Goal: Task Accomplishment & Management: Use online tool/utility

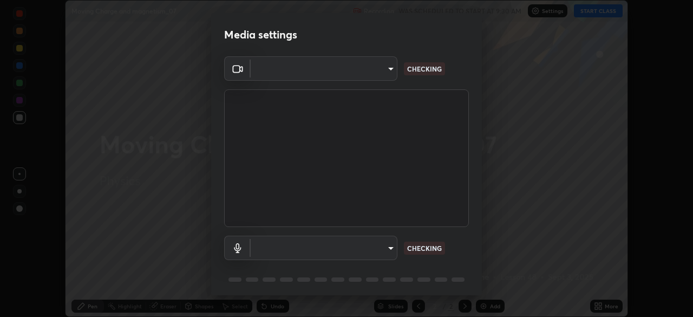
scroll to position [38, 0]
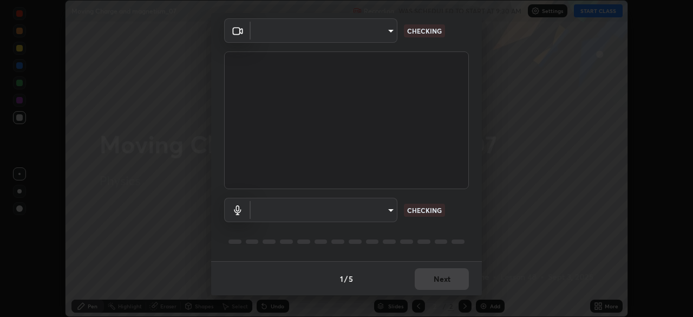
type input "573edd819c0ef8de467de5ce4ec508ac77a3347739658899c49f764764ac8f1c"
type input "aea5f8d80b389875e7a47a97f96940650a163a95f833726025dd84a043240feb"
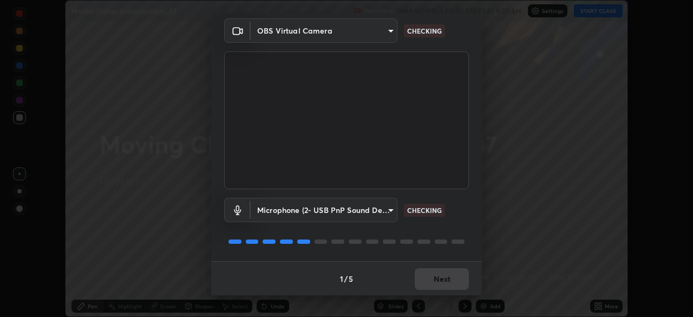
click at [440, 281] on div "1 / 5 Next" at bounding box center [346, 278] width 271 height 35
click at [437, 280] on div "1 / 5 Next" at bounding box center [346, 278] width 271 height 35
click at [433, 279] on div "1 / 5 Next" at bounding box center [346, 278] width 271 height 35
click at [431, 276] on div "1 / 5 Next" at bounding box center [346, 278] width 271 height 35
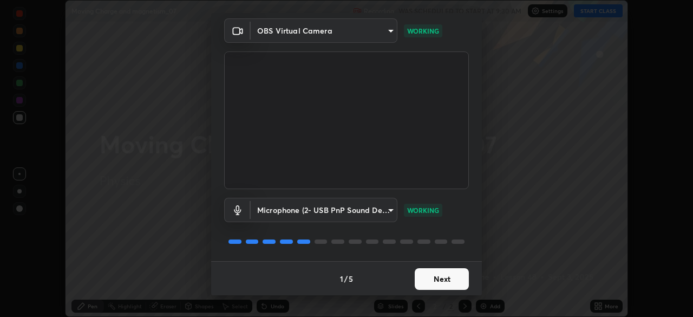
click at [441, 285] on button "Next" at bounding box center [442, 279] width 54 height 22
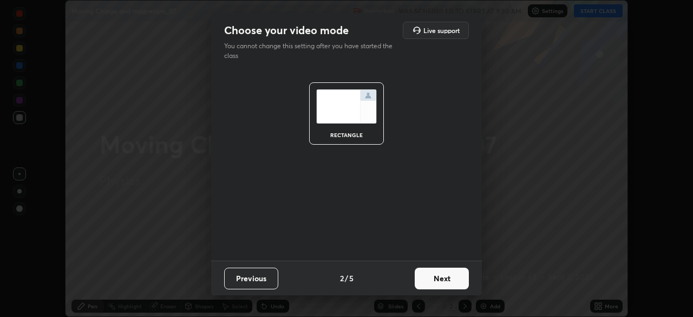
click at [441, 285] on button "Next" at bounding box center [442, 278] width 54 height 22
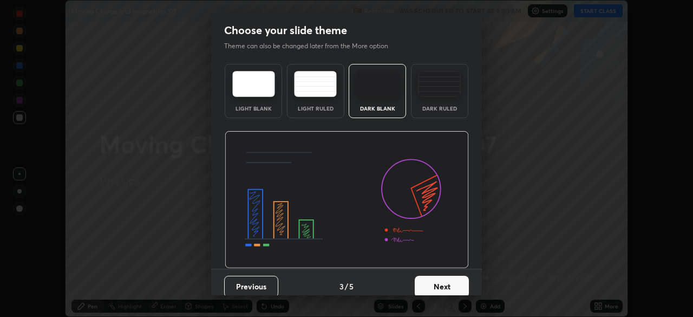
click at [441, 285] on button "Next" at bounding box center [442, 287] width 54 height 22
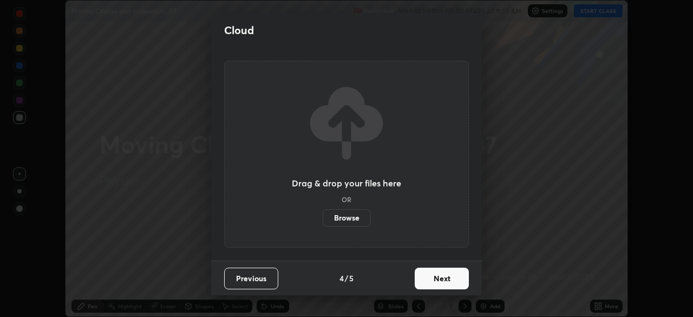
click at [439, 287] on button "Next" at bounding box center [442, 278] width 54 height 22
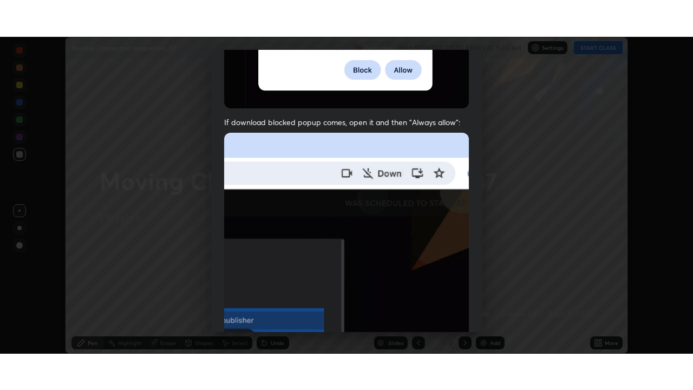
scroll to position [259, 0]
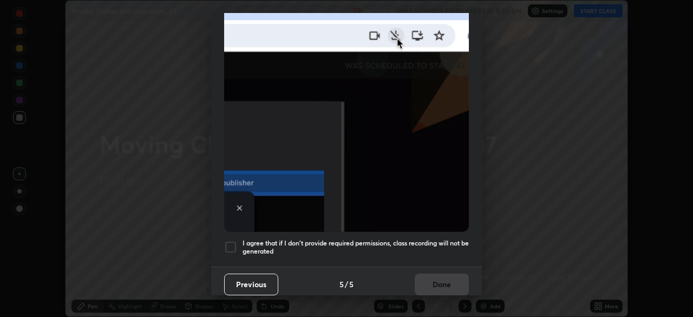
click at [231, 244] on div at bounding box center [230, 246] width 13 height 13
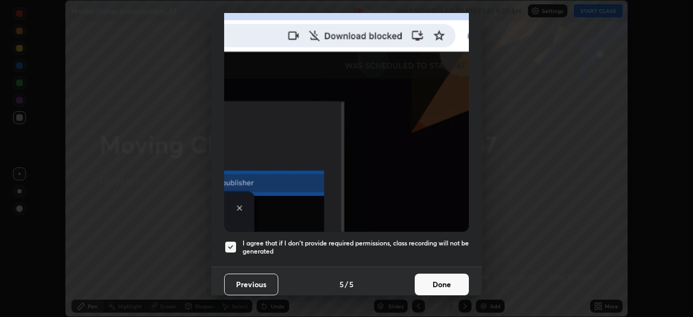
click at [435, 275] on button "Done" at bounding box center [442, 284] width 54 height 22
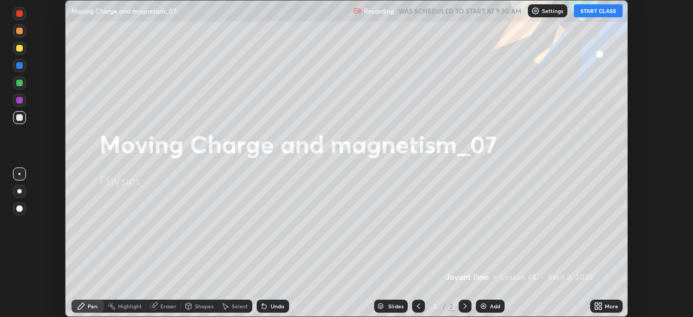
click at [591, 12] on button "START CLASS" at bounding box center [598, 10] width 49 height 13
click at [600, 304] on icon at bounding box center [600, 304] width 3 height 3
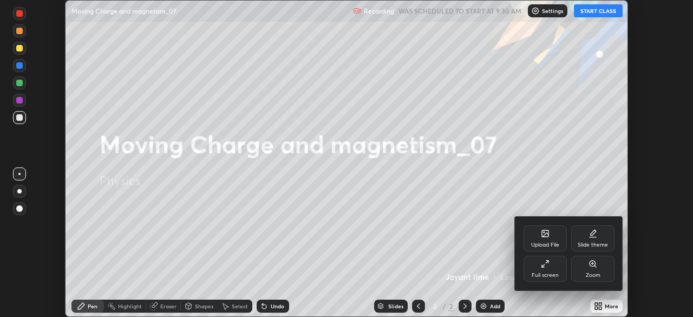
click at [546, 269] on div "Full screen" at bounding box center [544, 268] width 43 height 26
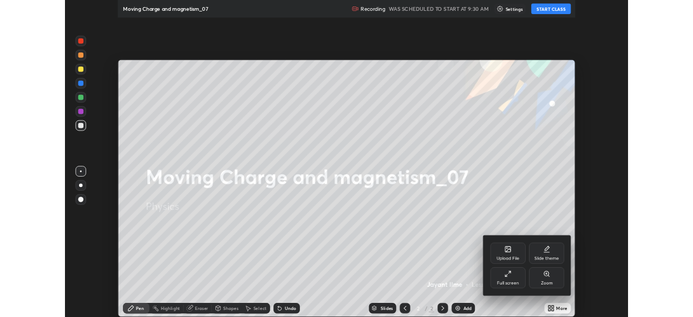
scroll to position [390, 693]
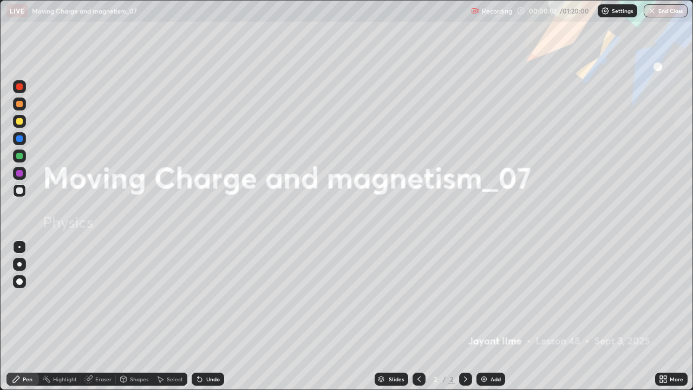
click at [495, 316] on div "Add" at bounding box center [495, 378] width 10 height 5
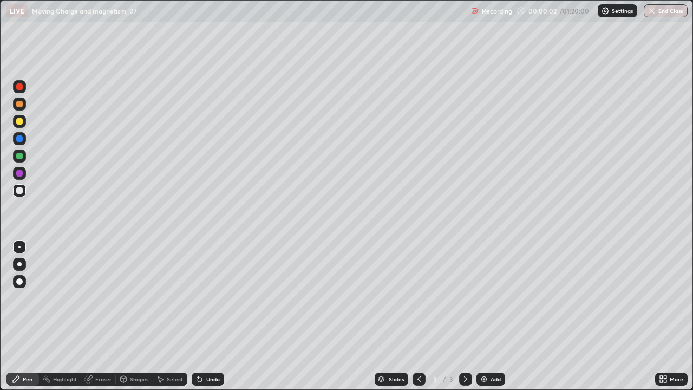
click at [22, 283] on div at bounding box center [19, 281] width 6 height 6
click at [24, 124] on div at bounding box center [19, 121] width 13 height 13
click at [20, 192] on div at bounding box center [19, 190] width 6 height 6
click at [209, 316] on div "Undo" at bounding box center [213, 378] width 14 height 5
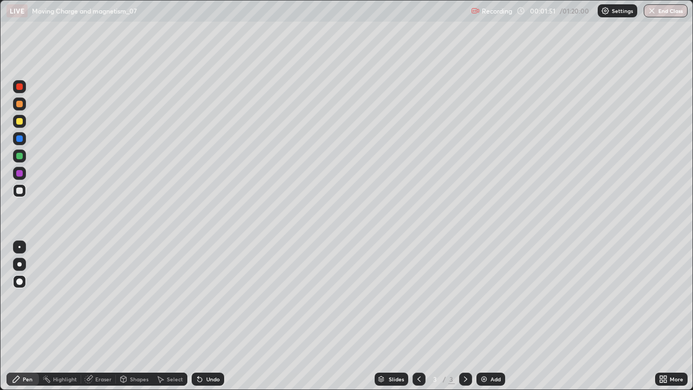
click at [209, 316] on div "Undo" at bounding box center [213, 378] width 14 height 5
click at [494, 316] on div "Add" at bounding box center [495, 378] width 10 height 5
click at [418, 316] on icon at bounding box center [419, 379] width 9 height 9
click at [489, 316] on div "Add" at bounding box center [490, 378] width 29 height 13
click at [21, 122] on div at bounding box center [19, 121] width 6 height 6
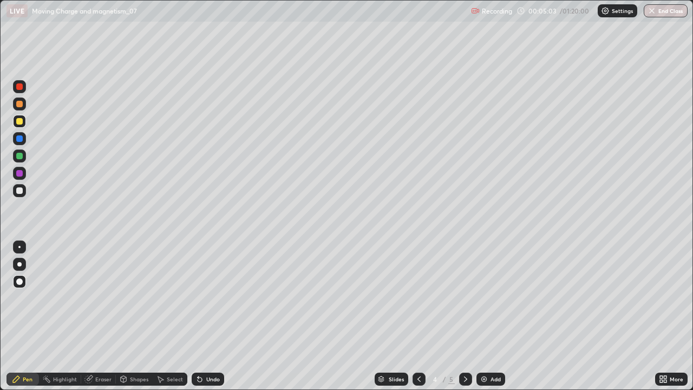
click at [22, 193] on div at bounding box center [19, 190] width 6 height 6
click at [21, 154] on div at bounding box center [19, 156] width 6 height 6
click at [19, 121] on div at bounding box center [19, 121] width 6 height 6
click at [25, 191] on div at bounding box center [19, 190] width 13 height 13
click at [21, 157] on div at bounding box center [19, 156] width 6 height 6
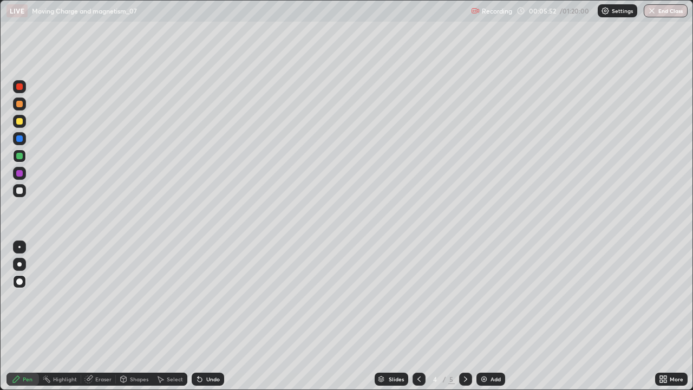
click at [19, 87] on div at bounding box center [19, 86] width 6 height 6
click at [25, 139] on div at bounding box center [19, 138] width 13 height 13
click at [19, 194] on div at bounding box center [19, 190] width 13 height 13
click at [103, 316] on div "Eraser" at bounding box center [98, 378] width 35 height 13
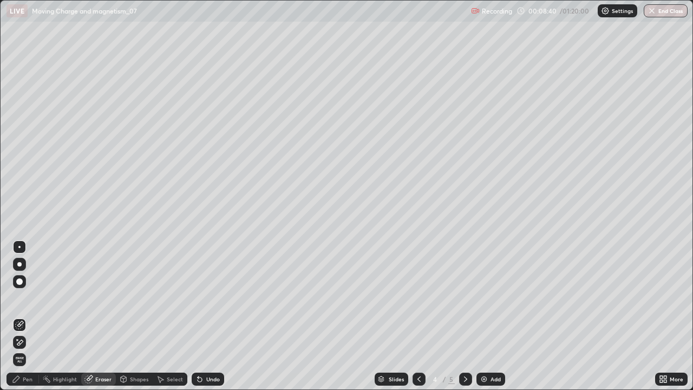
click at [30, 316] on div "Pen" at bounding box center [28, 378] width 10 height 5
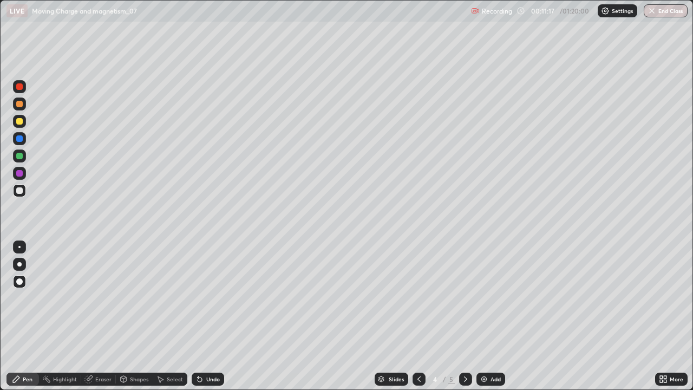
click at [16, 120] on div at bounding box center [19, 121] width 6 height 6
click at [484, 316] on img at bounding box center [484, 379] width 9 height 9
click at [18, 188] on div at bounding box center [19, 190] width 6 height 6
click at [417, 316] on icon at bounding box center [419, 379] width 9 height 9
click at [464, 316] on icon at bounding box center [465, 379] width 9 height 9
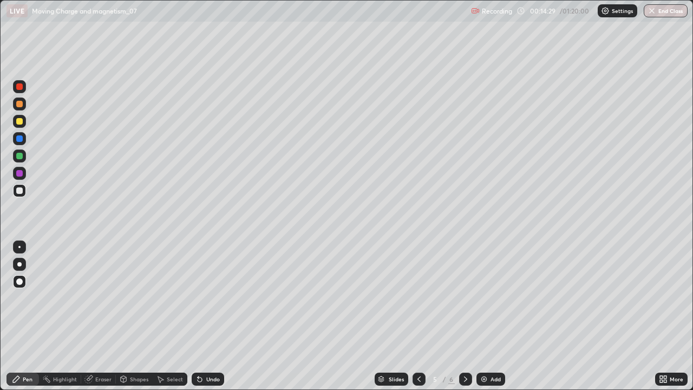
click at [19, 193] on div at bounding box center [19, 190] width 6 height 6
click at [417, 316] on icon at bounding box center [418, 378] width 3 height 5
click at [19, 156] on div at bounding box center [19, 156] width 6 height 6
click at [463, 316] on icon at bounding box center [465, 379] width 9 height 9
click at [412, 316] on div at bounding box center [418, 378] width 13 height 13
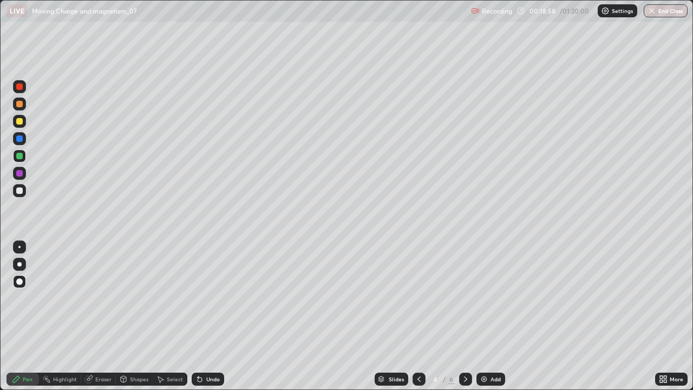
click at [464, 316] on icon at bounding box center [465, 379] width 9 height 9
click at [490, 316] on div "Add" at bounding box center [495, 378] width 10 height 5
click at [19, 192] on div at bounding box center [19, 190] width 6 height 6
click at [21, 121] on div at bounding box center [19, 121] width 6 height 6
click at [19, 191] on div at bounding box center [19, 190] width 6 height 6
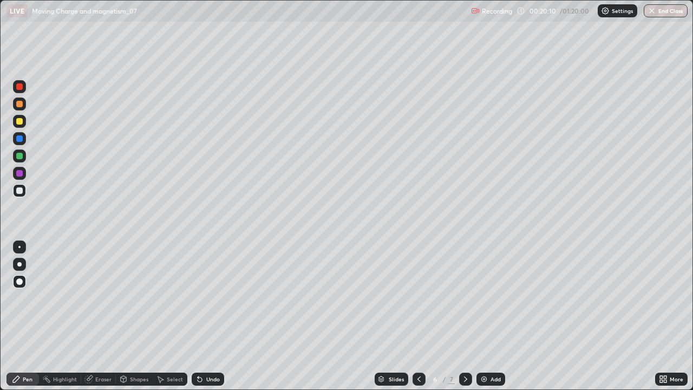
click at [0, 3] on div "LIVE Moving Charge and magnetism_07 Recording 00:20:10 / 01:20:00 Settings End …" at bounding box center [346, 11] width 693 height 22
click at [0, 0] on div "LIVE Moving Charge and magnetism_07 Recording 00:21:26 / 01:20:00 Settings End …" at bounding box center [346, 11] width 693 height 22
click at [484, 316] on img at bounding box center [484, 379] width 9 height 9
click at [19, 121] on div at bounding box center [19, 121] width 6 height 6
click at [417, 316] on icon at bounding box center [419, 379] width 9 height 9
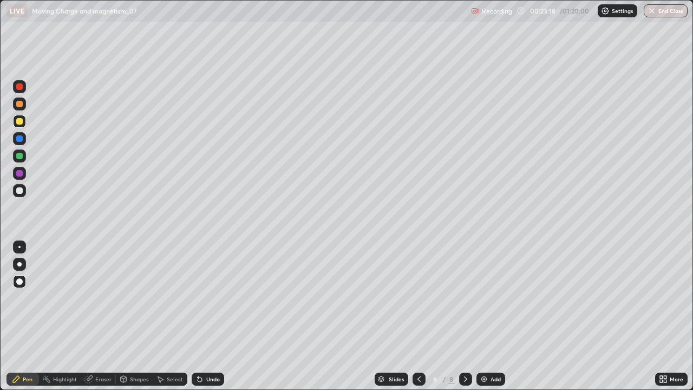
click at [481, 316] on img at bounding box center [484, 379] width 9 height 9
click at [21, 192] on div at bounding box center [19, 190] width 6 height 6
click at [20, 123] on div at bounding box center [19, 121] width 6 height 6
click at [18, 191] on div at bounding box center [19, 190] width 6 height 6
click at [22, 155] on div at bounding box center [19, 156] width 6 height 6
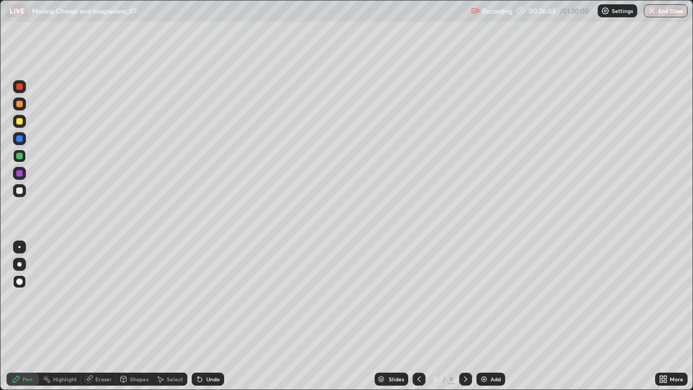
click at [463, 316] on icon at bounding box center [465, 379] width 9 height 9
click at [21, 191] on div at bounding box center [19, 190] width 6 height 6
click at [207, 316] on div "Undo" at bounding box center [213, 378] width 14 height 5
click at [206, 316] on div "Undo" at bounding box center [213, 378] width 14 height 5
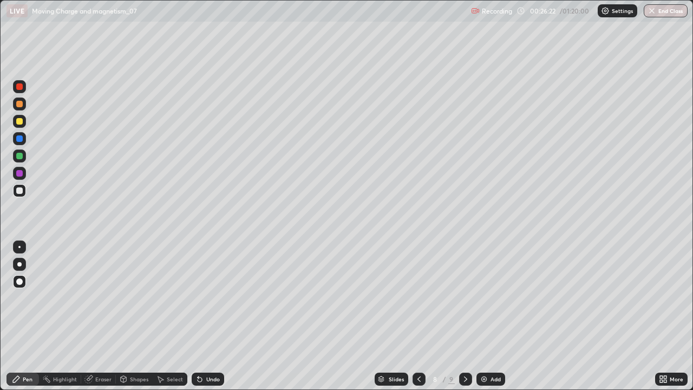
click at [206, 316] on div "Undo" at bounding box center [213, 378] width 14 height 5
click at [24, 156] on div at bounding box center [19, 155] width 13 height 13
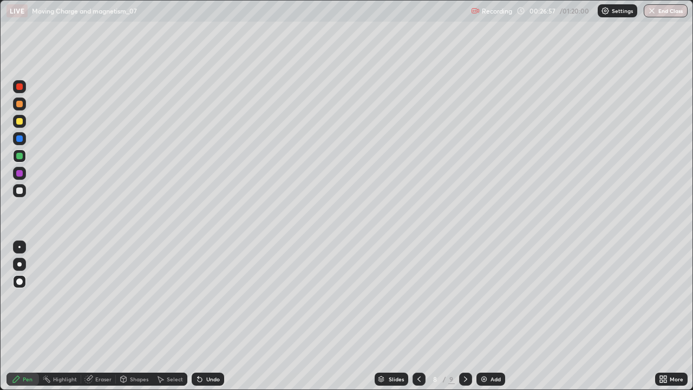
click at [206, 316] on div "Undo" at bounding box center [208, 378] width 32 height 13
click at [207, 316] on div "Undo" at bounding box center [208, 378] width 32 height 13
click at [21, 119] on div at bounding box center [19, 121] width 6 height 6
click at [16, 89] on div at bounding box center [19, 86] width 6 height 6
click at [22, 123] on div at bounding box center [19, 121] width 6 height 6
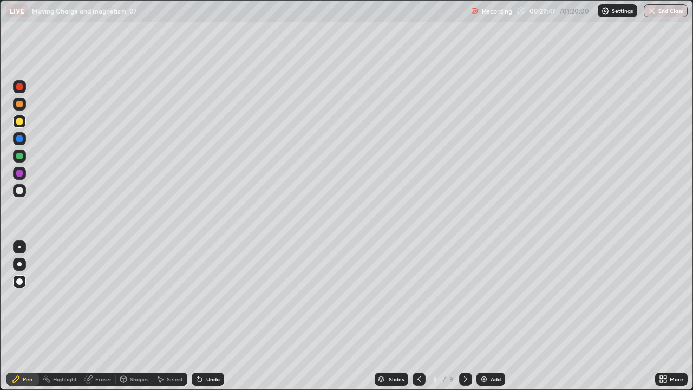
click at [20, 158] on div at bounding box center [19, 156] width 6 height 6
click at [22, 158] on div at bounding box center [19, 156] width 6 height 6
click at [25, 139] on div at bounding box center [19, 138] width 13 height 13
click at [16, 190] on div at bounding box center [19, 190] width 6 height 6
click at [0, 62] on div "Setting up your live class" at bounding box center [346, 195] width 693 height 390
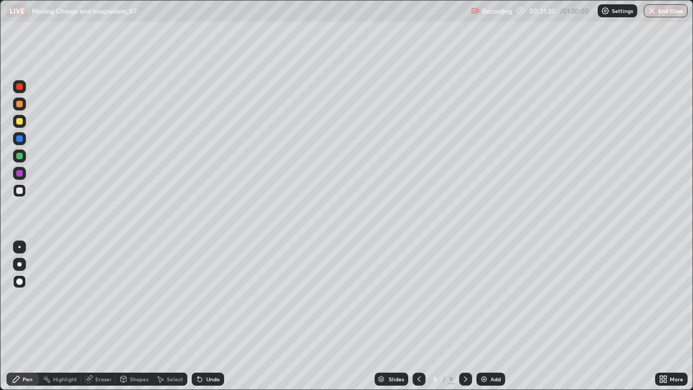
click at [203, 316] on div "Undo" at bounding box center [208, 378] width 32 height 13
click at [206, 316] on div "Undo" at bounding box center [213, 378] width 14 height 5
click at [198, 316] on icon at bounding box center [198, 376] width 1 height 1
click at [500, 316] on div "Add" at bounding box center [495, 378] width 10 height 5
click at [97, 316] on div "Eraser" at bounding box center [103, 378] width 16 height 5
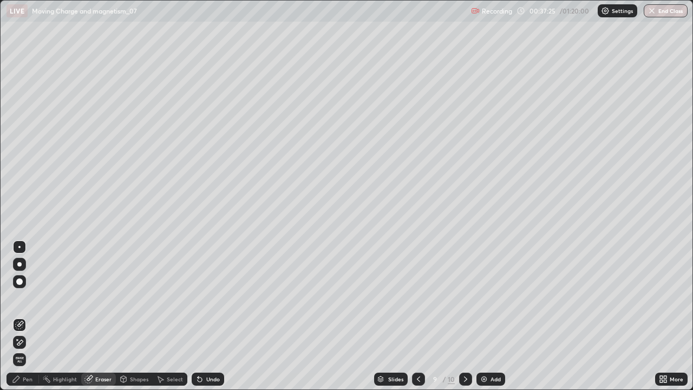
click at [27, 316] on div "Pen" at bounding box center [28, 378] width 10 height 5
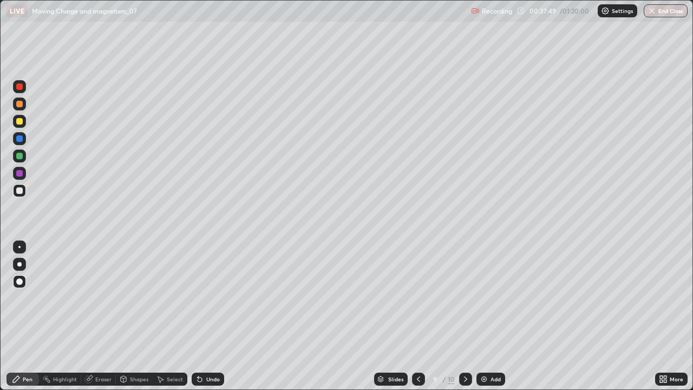
click at [19, 158] on div at bounding box center [19, 156] width 6 height 6
click at [19, 191] on div at bounding box center [19, 190] width 6 height 6
click at [22, 192] on div at bounding box center [19, 190] width 6 height 6
click at [19, 141] on div at bounding box center [19, 138] width 6 height 6
click at [19, 193] on div at bounding box center [19, 190] width 6 height 6
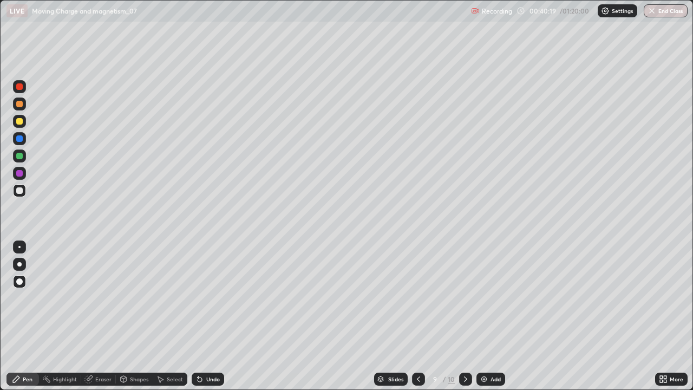
click at [209, 316] on div "Undo" at bounding box center [213, 378] width 14 height 5
click at [208, 316] on div "Undo" at bounding box center [213, 378] width 14 height 5
click at [211, 316] on div "Undo" at bounding box center [213, 378] width 14 height 5
click at [490, 316] on div "Add" at bounding box center [495, 378] width 10 height 5
click at [22, 122] on div at bounding box center [19, 121] width 6 height 6
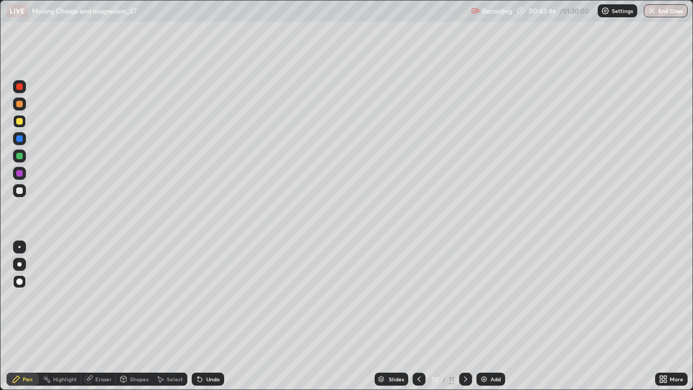
click at [17, 189] on div at bounding box center [19, 190] width 6 height 6
click at [19, 121] on div at bounding box center [19, 121] width 6 height 6
click at [24, 91] on div at bounding box center [19, 86] width 13 height 13
click at [19, 122] on div at bounding box center [19, 121] width 6 height 6
click at [22, 186] on div at bounding box center [19, 190] width 13 height 13
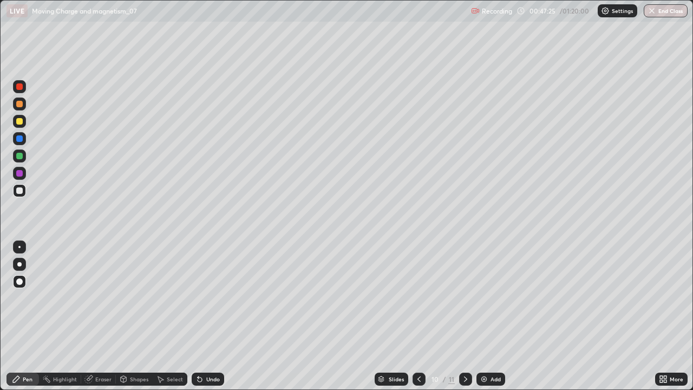
click at [202, 316] on icon at bounding box center [199, 379] width 9 height 9
click at [205, 316] on div "Undo" at bounding box center [208, 378] width 32 height 13
click at [208, 316] on div "Undo" at bounding box center [213, 378] width 14 height 5
click at [211, 316] on div "Undo" at bounding box center [208, 378] width 32 height 13
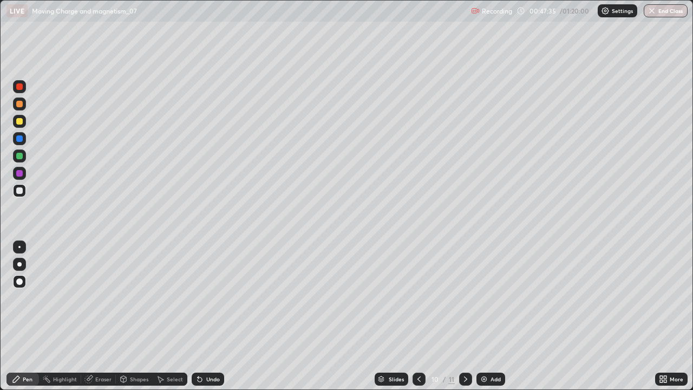
click at [211, 316] on div "Undo" at bounding box center [208, 378] width 32 height 13
click at [210, 316] on div "Undo" at bounding box center [213, 378] width 14 height 5
click at [19, 160] on div at bounding box center [19, 155] width 13 height 13
click at [19, 193] on div at bounding box center [19, 190] width 6 height 6
click at [208, 316] on div "Undo" at bounding box center [213, 378] width 14 height 5
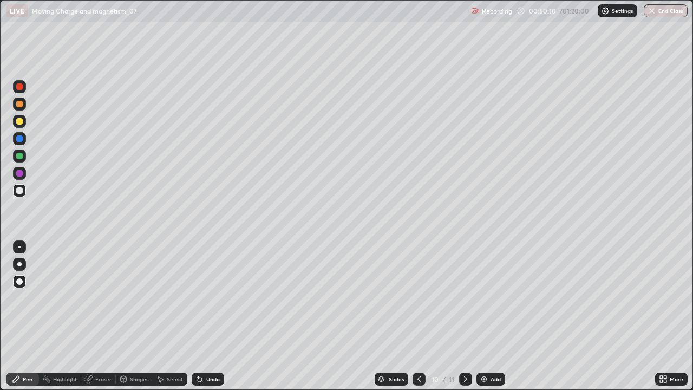
click at [18, 156] on div at bounding box center [19, 156] width 6 height 6
click at [18, 191] on div at bounding box center [19, 190] width 6 height 6
click at [93, 316] on div "Eraser" at bounding box center [98, 378] width 35 height 13
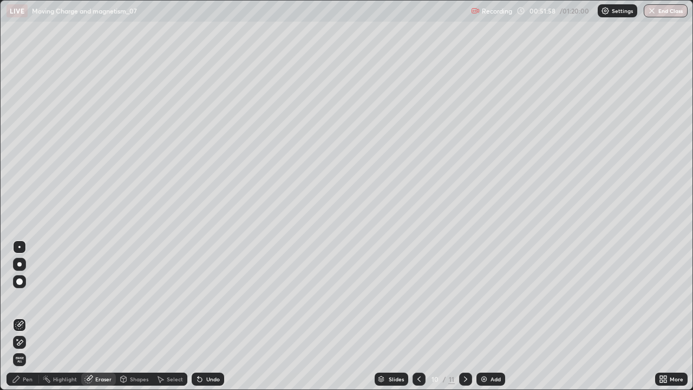
click at [27, 316] on div "Pen" at bounding box center [22, 378] width 32 height 13
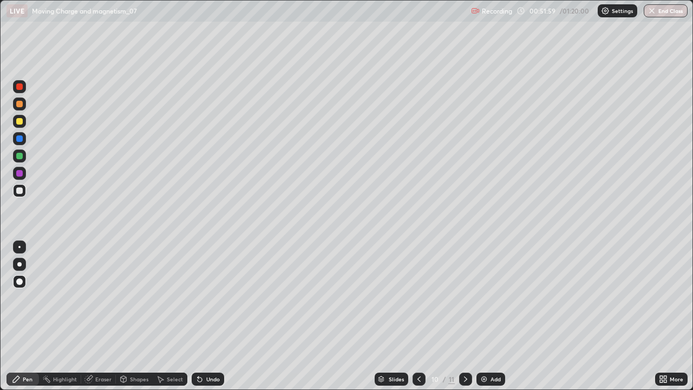
click at [21, 153] on div at bounding box center [19, 156] width 6 height 6
click at [19, 192] on div at bounding box center [19, 190] width 6 height 6
click at [483, 316] on img at bounding box center [484, 379] width 9 height 9
click at [21, 190] on div at bounding box center [19, 190] width 6 height 6
click at [20, 121] on div at bounding box center [19, 121] width 6 height 6
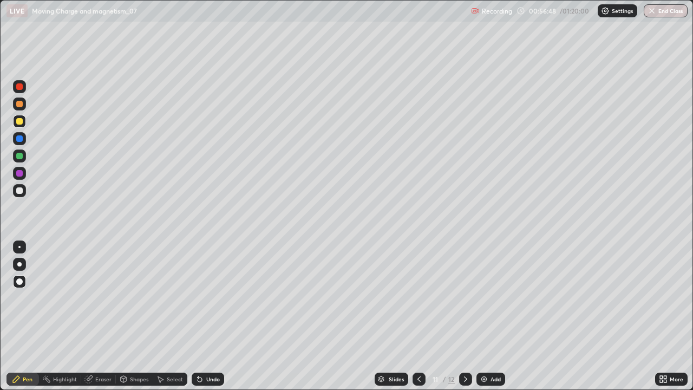
click at [22, 191] on div at bounding box center [19, 190] width 6 height 6
click at [20, 121] on div at bounding box center [19, 121] width 6 height 6
click at [18, 193] on div at bounding box center [19, 190] width 6 height 6
click at [19, 160] on div at bounding box center [19, 155] width 13 height 13
click at [17, 192] on div at bounding box center [19, 190] width 6 height 6
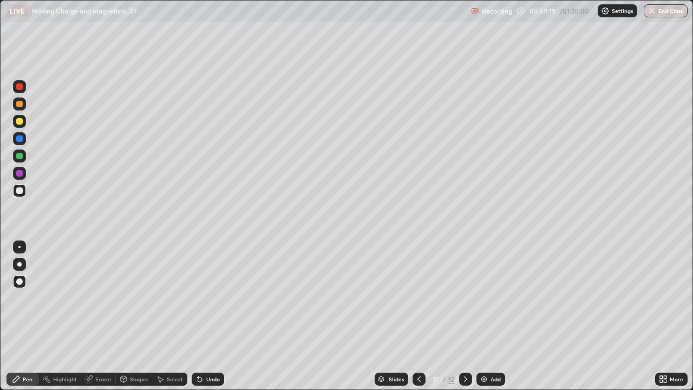
click at [18, 157] on div at bounding box center [19, 156] width 6 height 6
click at [22, 191] on div at bounding box center [19, 190] width 6 height 6
click at [19, 137] on div at bounding box center [19, 138] width 6 height 6
click at [220, 316] on div "Undo" at bounding box center [208, 378] width 32 height 13
click at [212, 316] on div "Undo" at bounding box center [213, 378] width 14 height 5
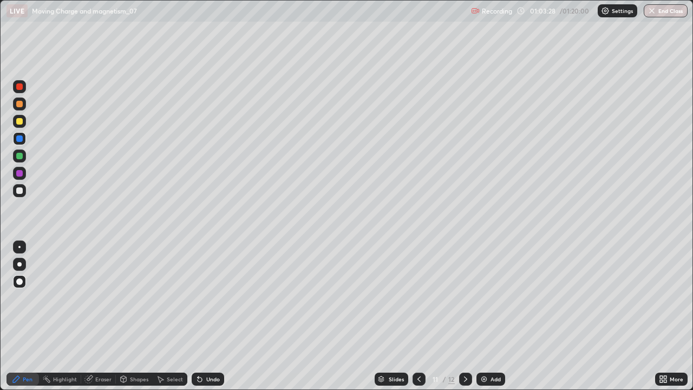
click at [21, 193] on div at bounding box center [19, 190] width 6 height 6
click at [17, 157] on div at bounding box center [19, 156] width 6 height 6
click at [485, 316] on img at bounding box center [484, 379] width 9 height 9
click at [23, 189] on div at bounding box center [19, 190] width 13 height 13
click at [20, 195] on div at bounding box center [19, 190] width 13 height 13
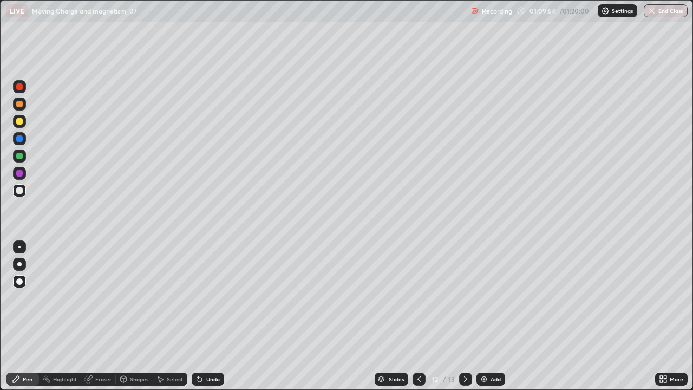
click at [21, 160] on div at bounding box center [19, 155] width 13 height 13
click at [412, 316] on div at bounding box center [418, 378] width 13 height 13
click at [22, 88] on div at bounding box center [19, 86] width 6 height 6
click at [464, 316] on icon at bounding box center [465, 378] width 3 height 5
click at [22, 193] on div at bounding box center [19, 190] width 6 height 6
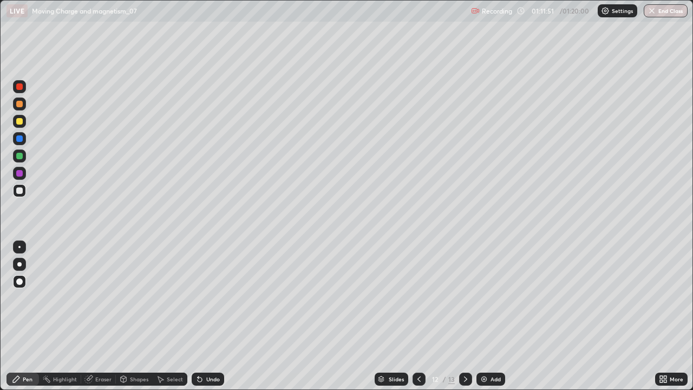
click at [413, 316] on div at bounding box center [418, 378] width 13 height 13
click at [464, 316] on icon at bounding box center [465, 379] width 9 height 9
click at [19, 191] on div at bounding box center [19, 190] width 6 height 6
click at [0, 37] on div "Setting up your live class" at bounding box center [346, 195] width 693 height 390
click at [204, 316] on div "Undo" at bounding box center [208, 378] width 32 height 13
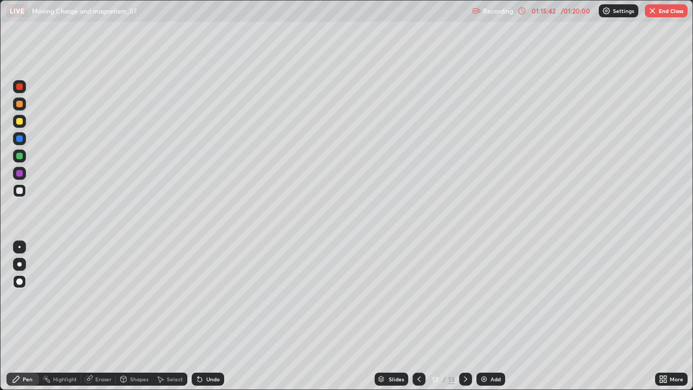
click at [663, 13] on button "End Class" at bounding box center [666, 10] width 43 height 13
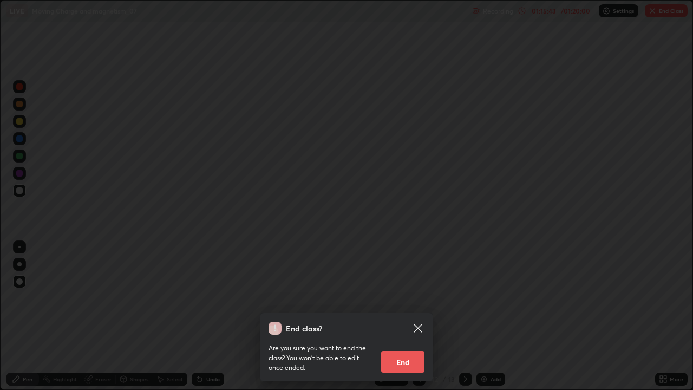
click at [406, 316] on button "End" at bounding box center [402, 362] width 43 height 22
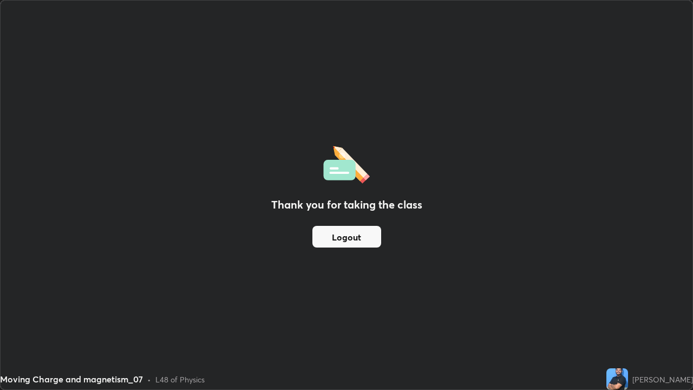
click at [334, 234] on button "Logout" at bounding box center [346, 237] width 69 height 22
click at [331, 232] on button "Logout" at bounding box center [346, 237] width 69 height 22
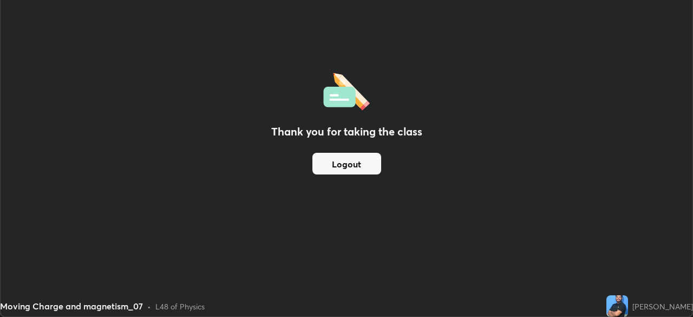
scroll to position [53809, 53433]
